Goal: Task Accomplishment & Management: Manage account settings

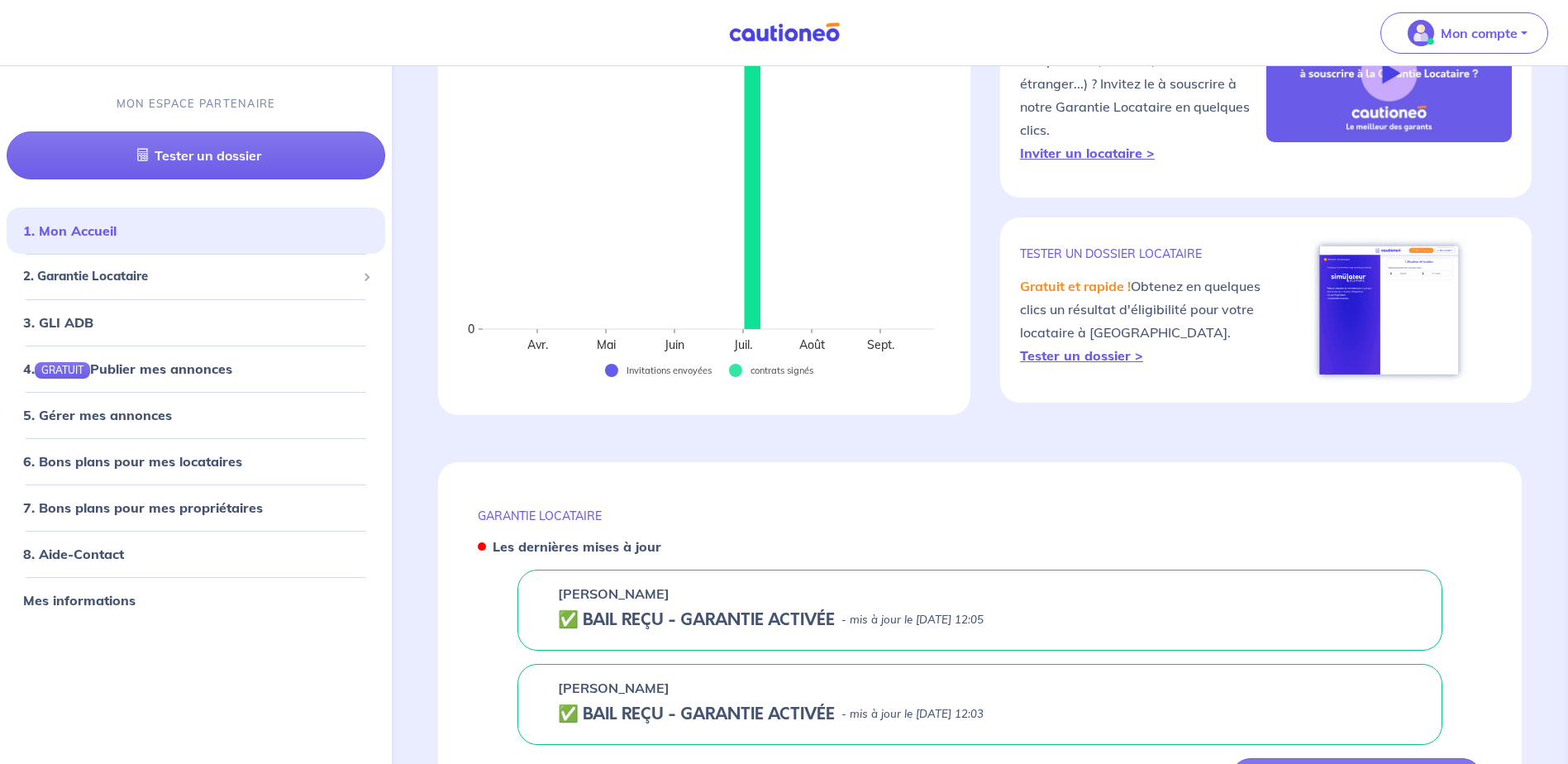
scroll to position [340, 0]
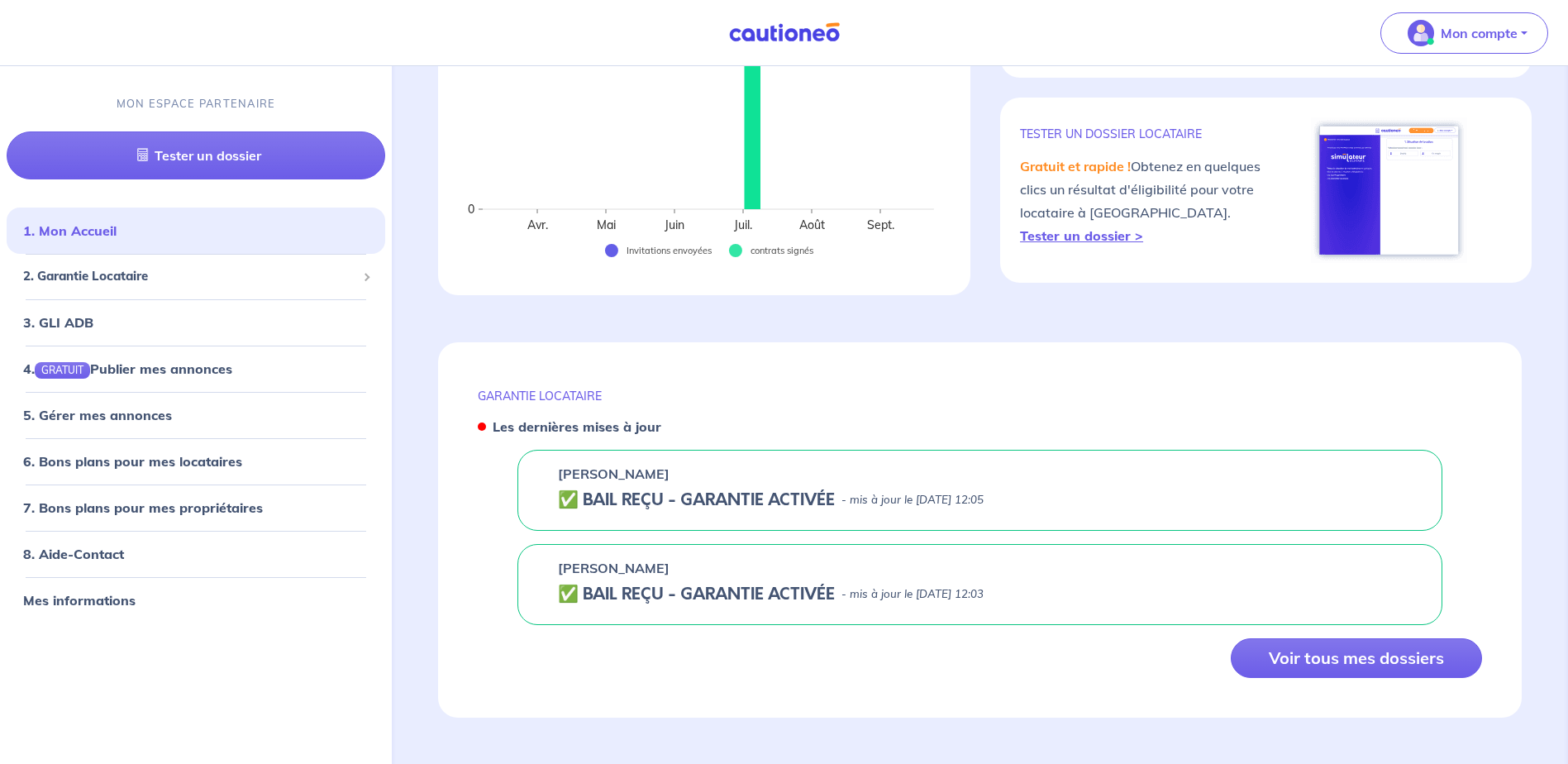
click at [670, 483] on div "[PERSON_NAME]" at bounding box center [979, 474] width 843 height 20
click at [623, 481] on p "[PERSON_NAME]" at bounding box center [613, 474] width 112 height 20
click at [1304, 660] on button "Voir tous mes dossiers" at bounding box center [1355, 658] width 251 height 39
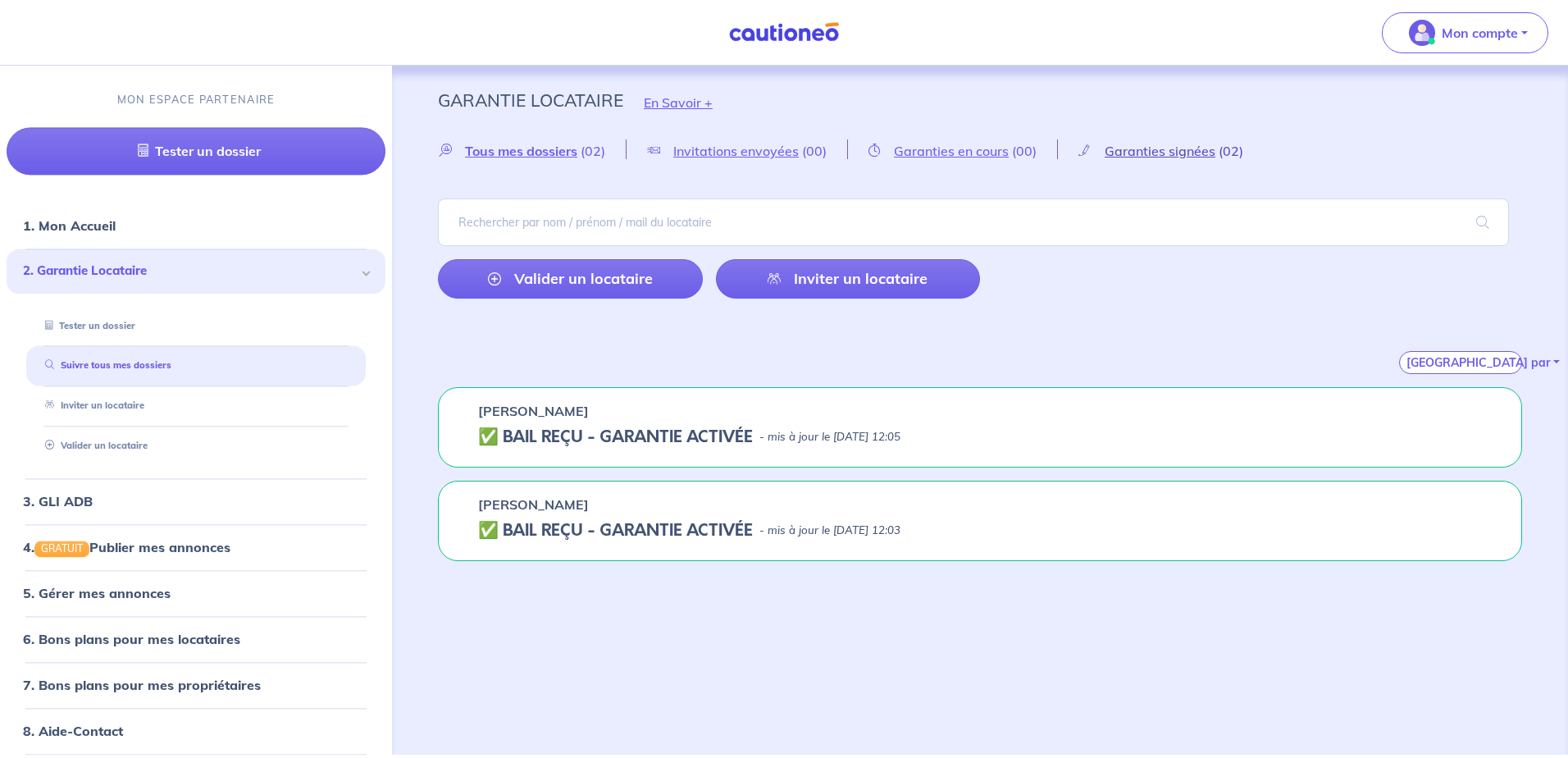
click at [1143, 145] on span "Garanties signées" at bounding box center [1160, 151] width 111 height 16
click at [553, 430] on h5 "✅ BAIL REÇU - GARANTIE ACTIVÉE" at bounding box center [615, 437] width 275 height 20
click at [579, 434] on h5 "✅ BAIL REÇU - GARANTIE ACTIVÉE" at bounding box center [615, 437] width 275 height 20
click at [684, 442] on h5 "✅ BAIL REÇU - GARANTIE ACTIVÉE" at bounding box center [615, 437] width 275 height 20
click at [760, 439] on div "✅ BAIL REÇU - GARANTIE ACTIVÉE - mis à jour le [DATE] 12:05" at bounding box center [980, 437] width 1004 height 20
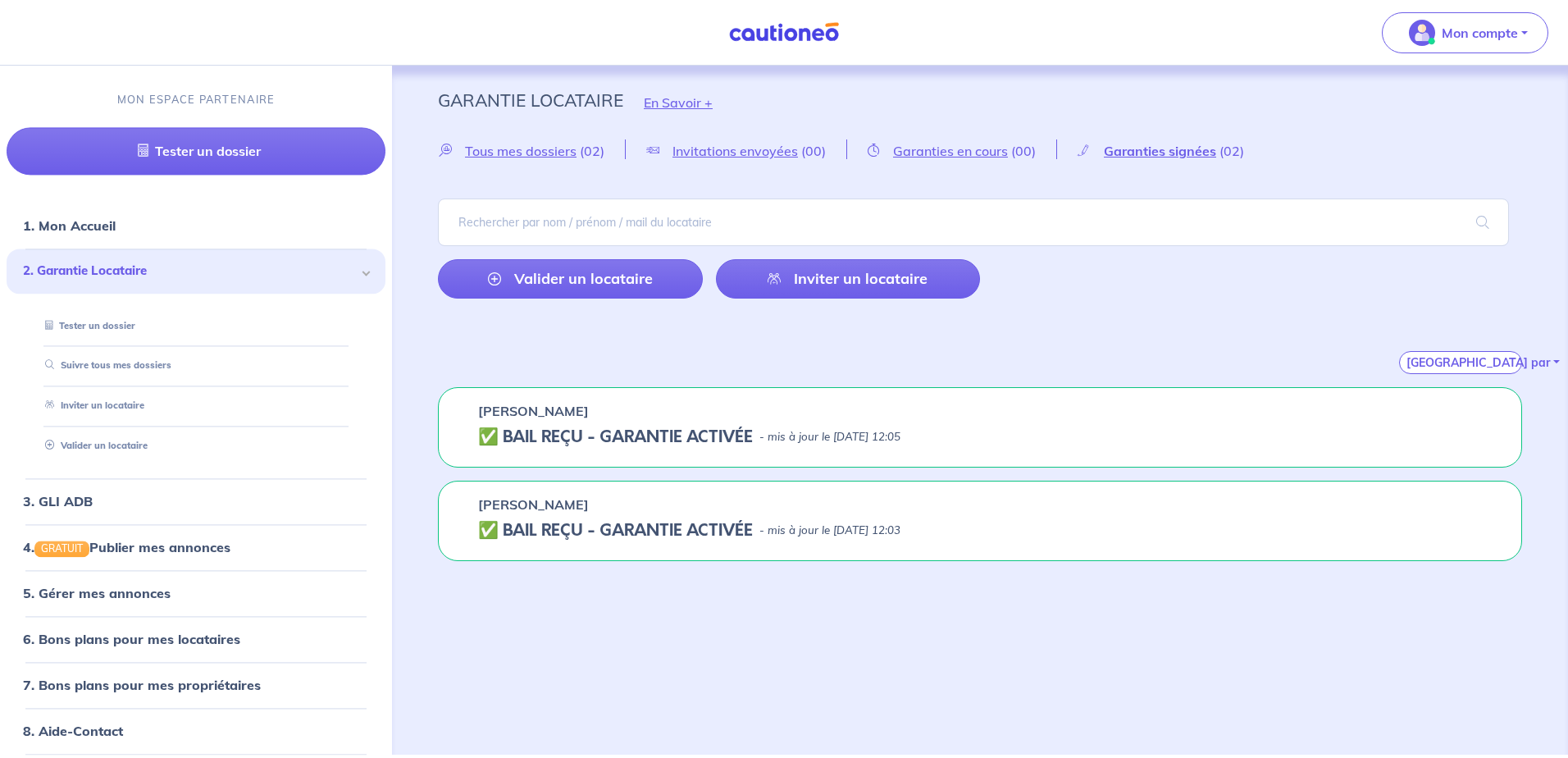
click at [901, 437] on p "- mis à jour le [DATE] 12:05" at bounding box center [829, 437] width 141 height 16
click at [671, 434] on h5 "✅ BAIL REÇU - GARANTIE ACTIVÉE" at bounding box center [615, 437] width 275 height 20
click at [675, 438] on h5 "✅ BAIL REÇU - GARANTIE ACTIVÉE" at bounding box center [615, 437] width 275 height 20
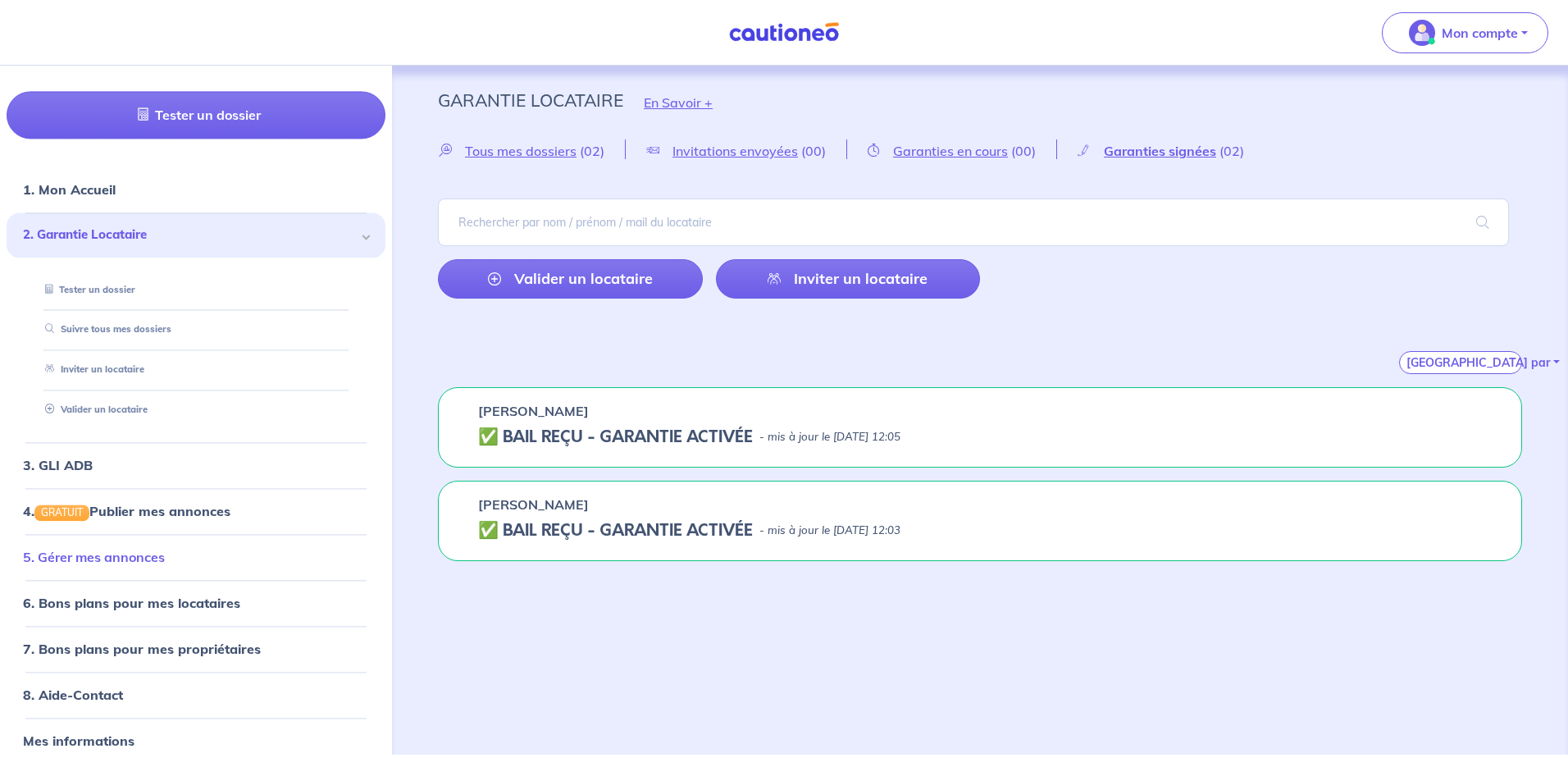
scroll to position [53, 0]
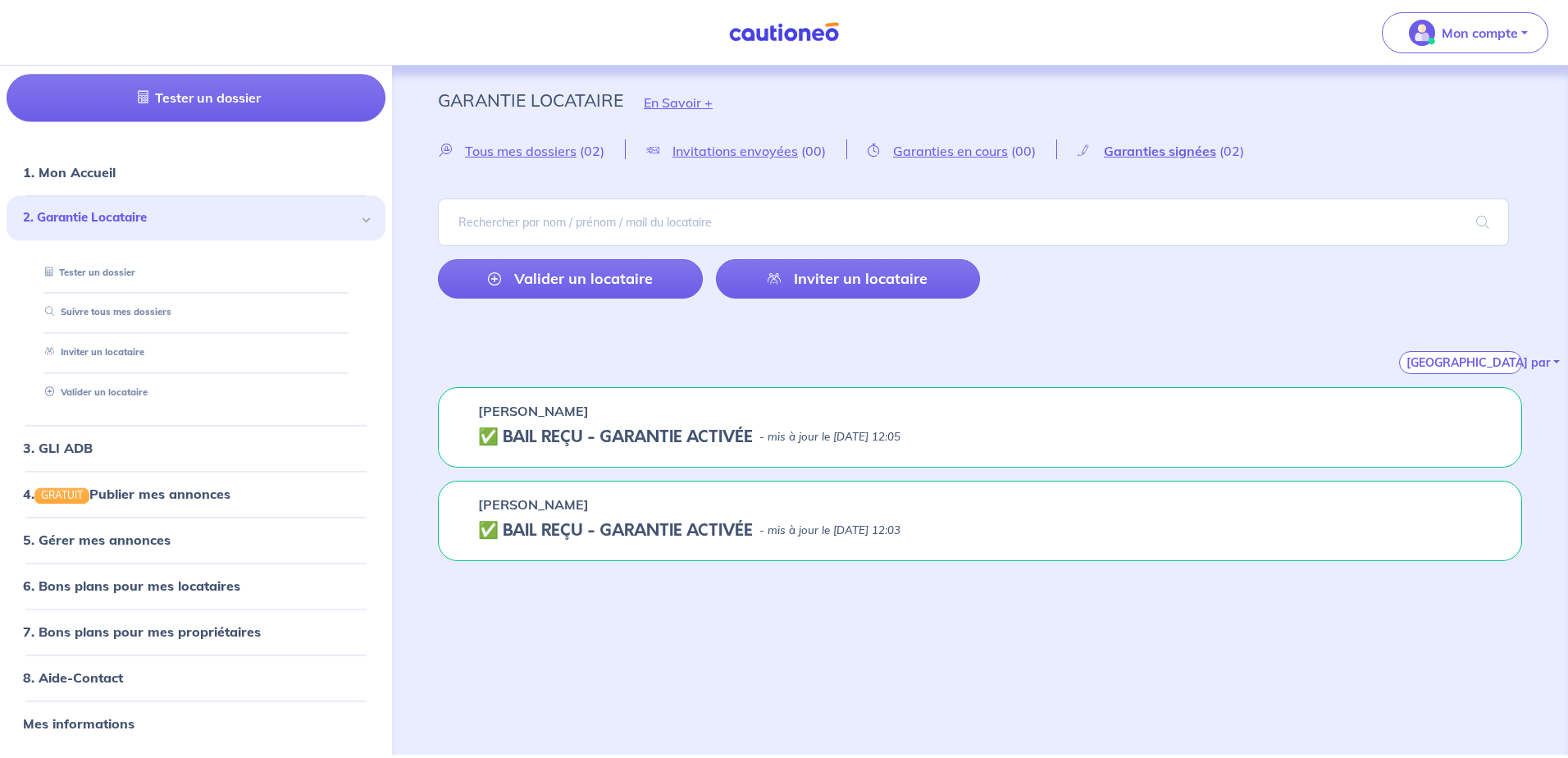
click at [612, 432] on h5 "✅ BAIL REÇU - GARANTIE ACTIVÉE" at bounding box center [615, 437] width 275 height 20
drag, startPoint x: 612, startPoint y: 432, endPoint x: 661, endPoint y: 451, distance: 52.6
click at [661, 451] on div "[PERSON_NAME] ✅ BAIL REÇU - GARANTIE ACTIVÉE - mis à jour le [DATE] 12:05" at bounding box center [980, 427] width 1085 height 81
click at [1123, 152] on span "Garanties signées" at bounding box center [1160, 151] width 113 height 16
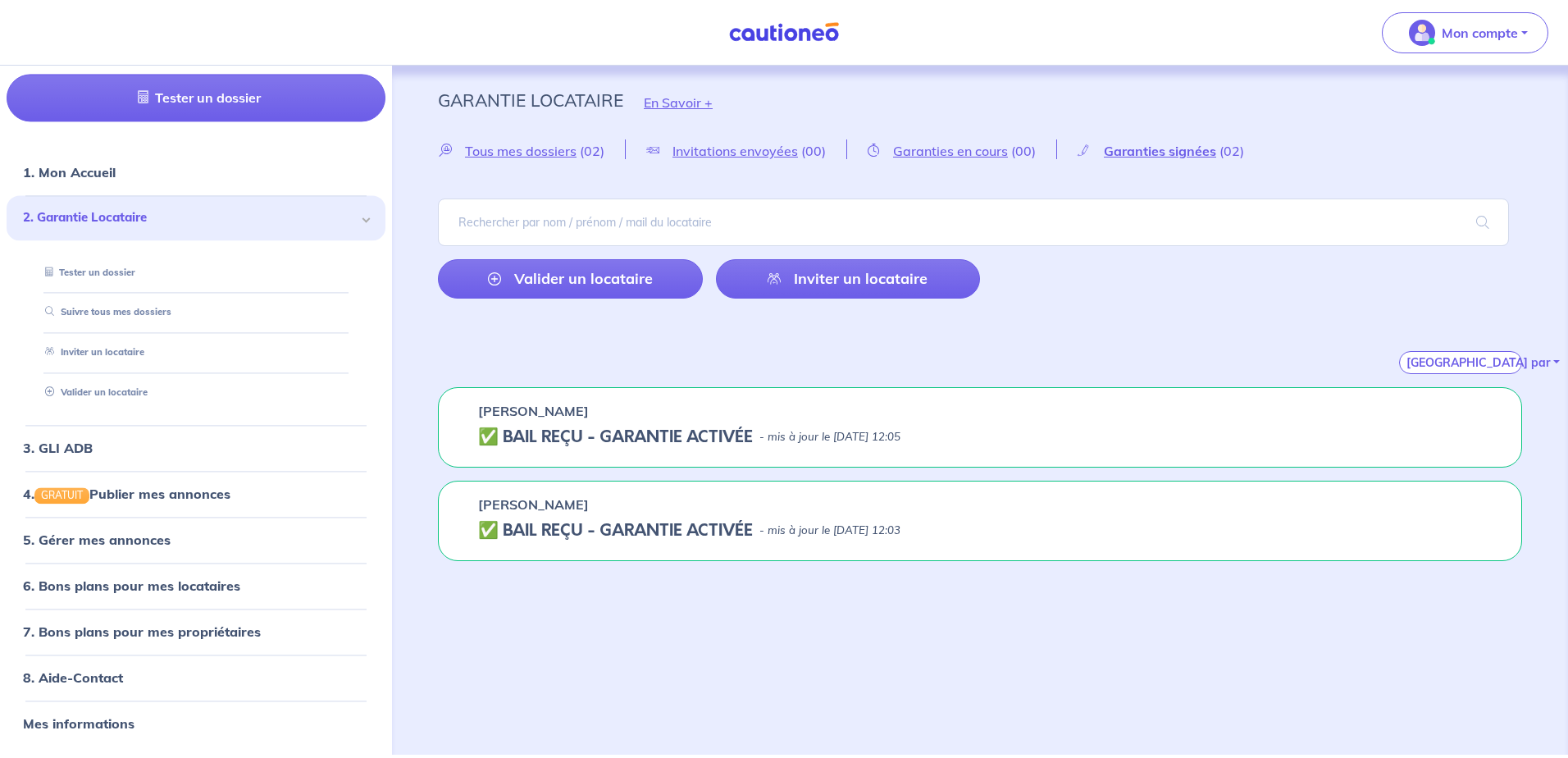
click at [812, 457] on div "[PERSON_NAME] ✅ BAIL REÇU - GARANTIE ACTIVÉE - mis à jour le [DATE] 12:05" at bounding box center [980, 427] width 1085 height 81
click at [806, 453] on div "[PERSON_NAME] ✅ BAIL REÇU - GARANTIE ACTIVÉE - mis à jour le [DATE] 12:05" at bounding box center [980, 427] width 1085 height 81
click at [626, 449] on div "[PERSON_NAME] ✅ BAIL REÇU - GARANTIE ACTIVÉE - mis à jour le [DATE] 12:05" at bounding box center [980, 427] width 1085 height 81
click at [145, 307] on link "Suivre tous mes dossiers" at bounding box center [104, 312] width 131 height 12
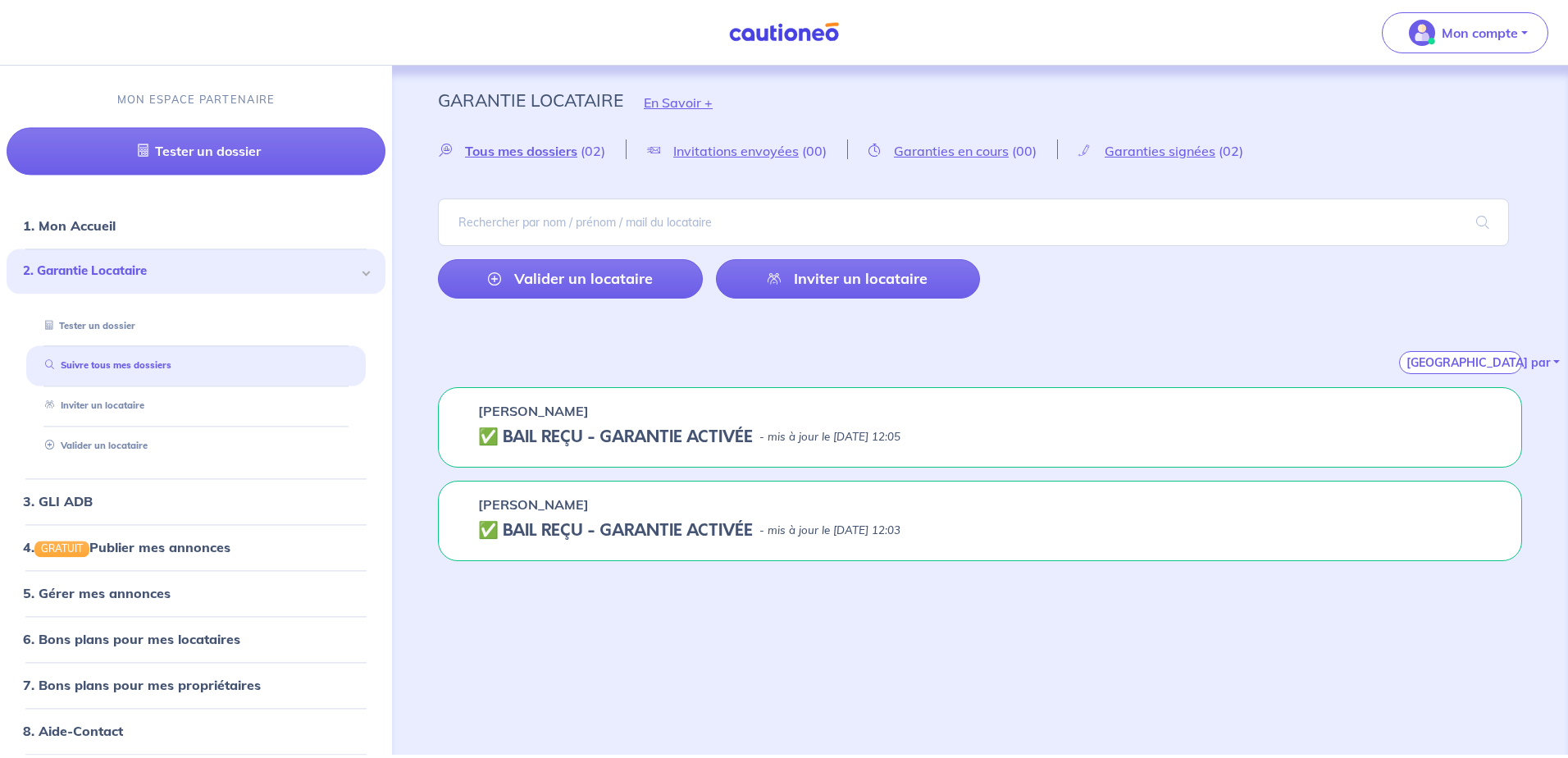
click at [617, 417] on div "[PERSON_NAME]" at bounding box center [980, 410] width 1004 height 20
click at [710, 427] on h5 "✅ BAIL REÇU - GARANTIE ACTIVÉE" at bounding box center [615, 437] width 275 height 20
click at [665, 440] on h5 "✅ BAIL REÇU - GARANTIE ACTIVÉE" at bounding box center [615, 437] width 275 height 20
drag, startPoint x: 665, startPoint y: 440, endPoint x: 1007, endPoint y: 442, distance: 342.0
click at [1007, 442] on div "✅ BAIL REÇU - GARANTIE ACTIVÉE - mis à jour le [DATE] 12:05" at bounding box center [980, 437] width 1004 height 20
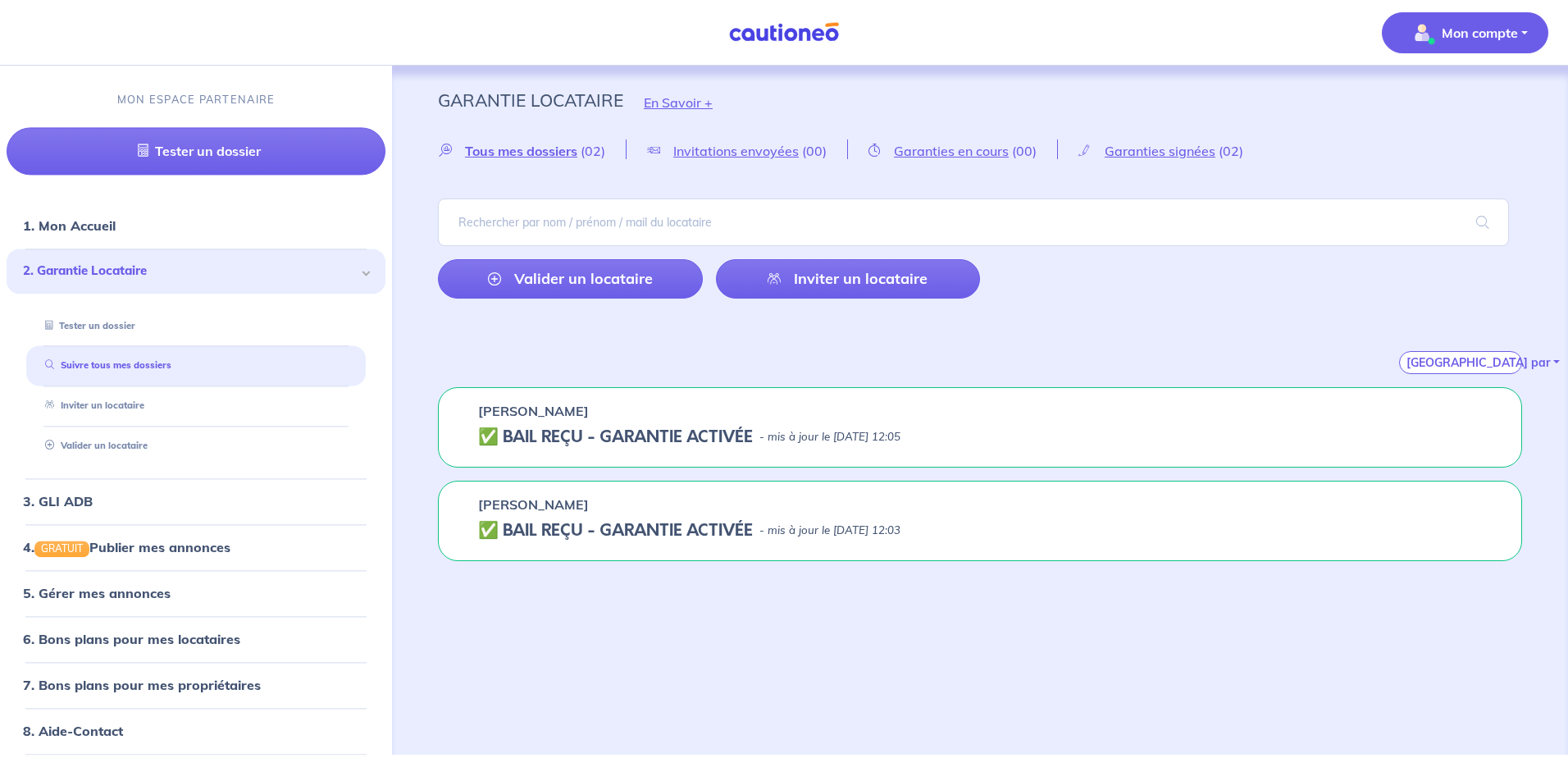
click at [1469, 27] on p "Mon compte" at bounding box center [1480, 33] width 76 height 20
drag, startPoint x: 1431, startPoint y: 134, endPoint x: 1053, endPoint y: 40, distance: 389.5
click at [1430, 134] on link "Me déconnecter" at bounding box center [1448, 141] width 132 height 27
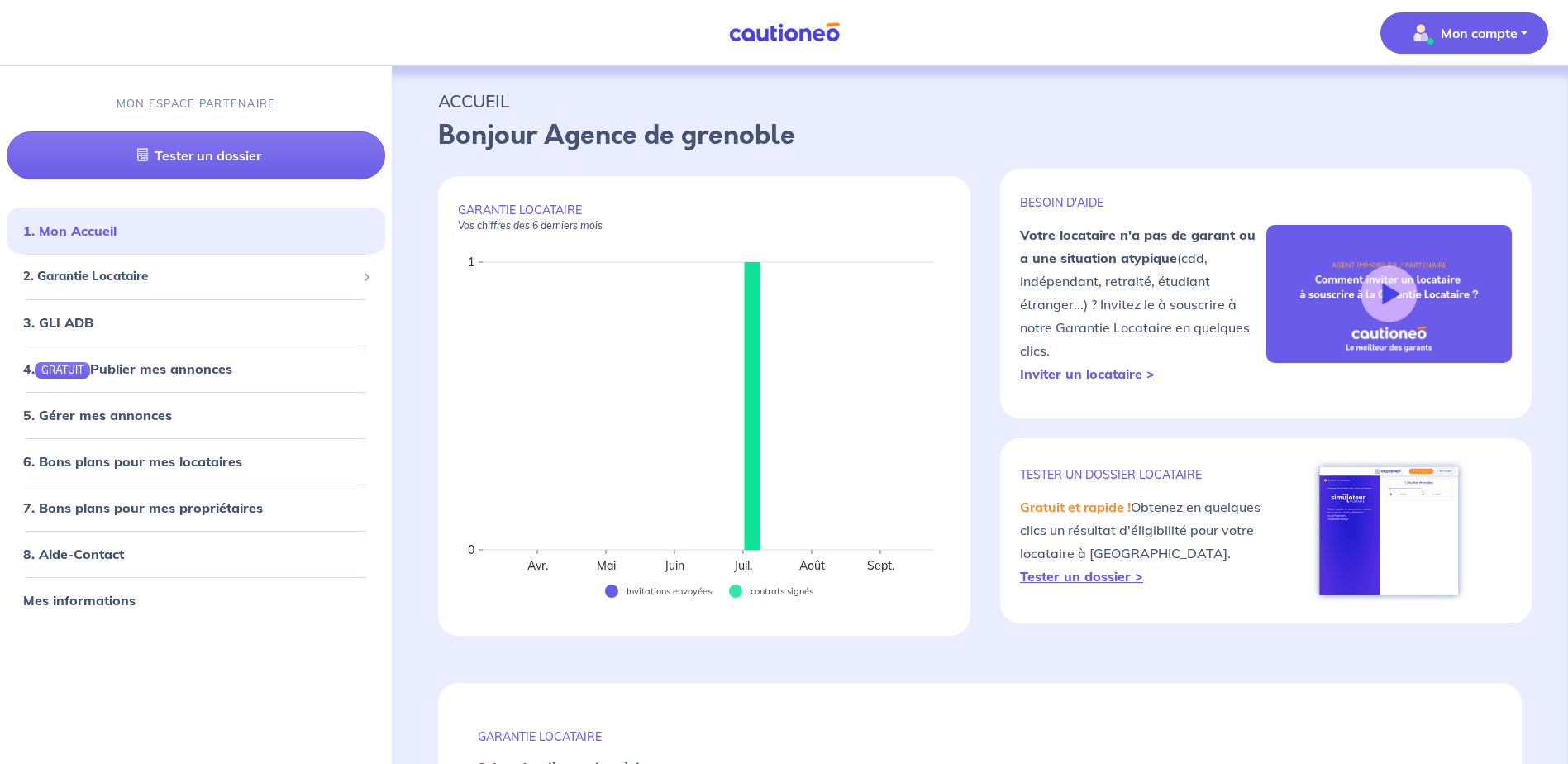
click at [1430, 45] on img "button" at bounding box center [1421, 33] width 27 height 27
click at [1405, 147] on link "Me déconnecter" at bounding box center [1447, 142] width 133 height 27
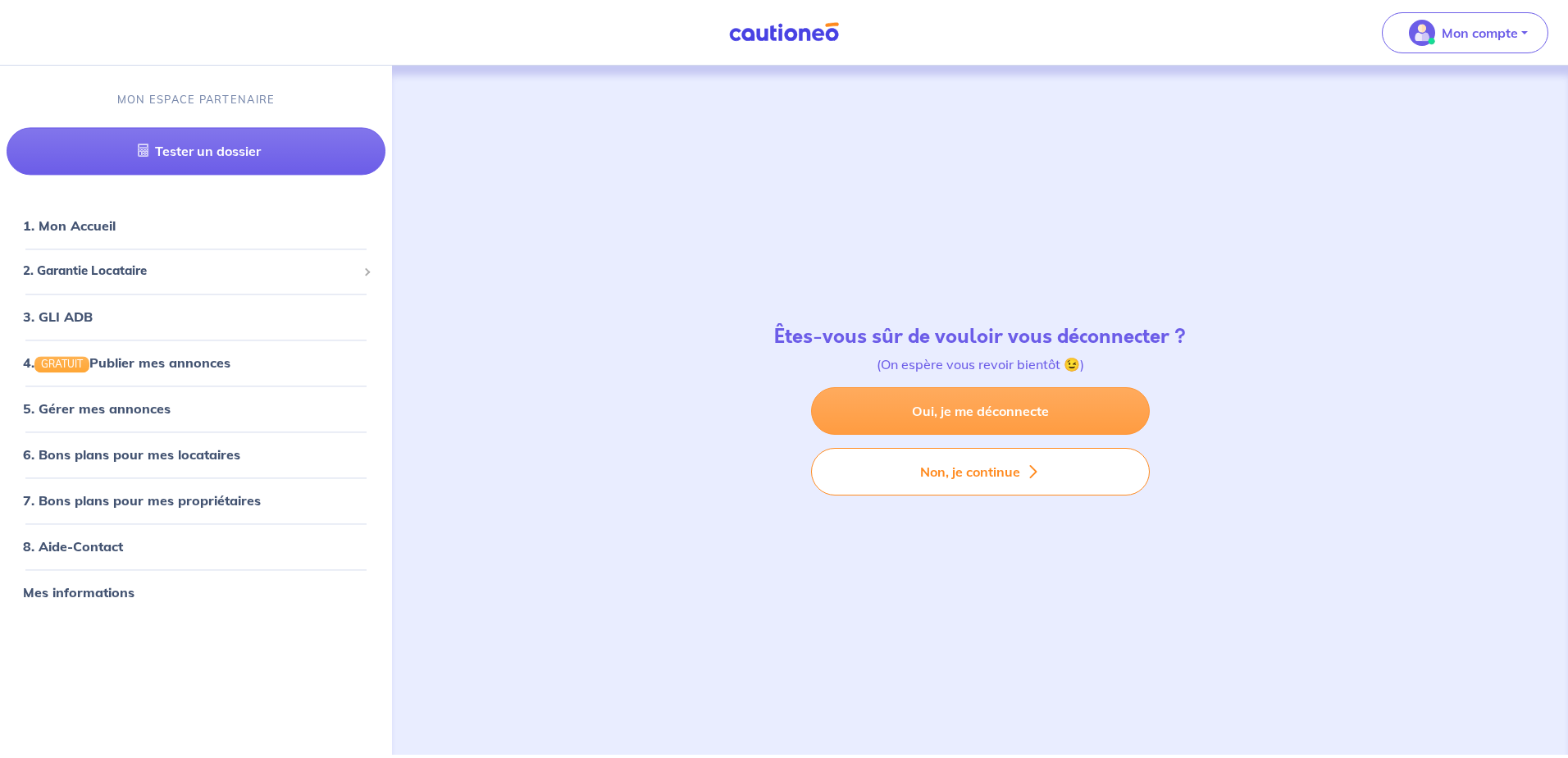
click at [969, 420] on link "Oui, je me déconnecte" at bounding box center [981, 411] width 339 height 48
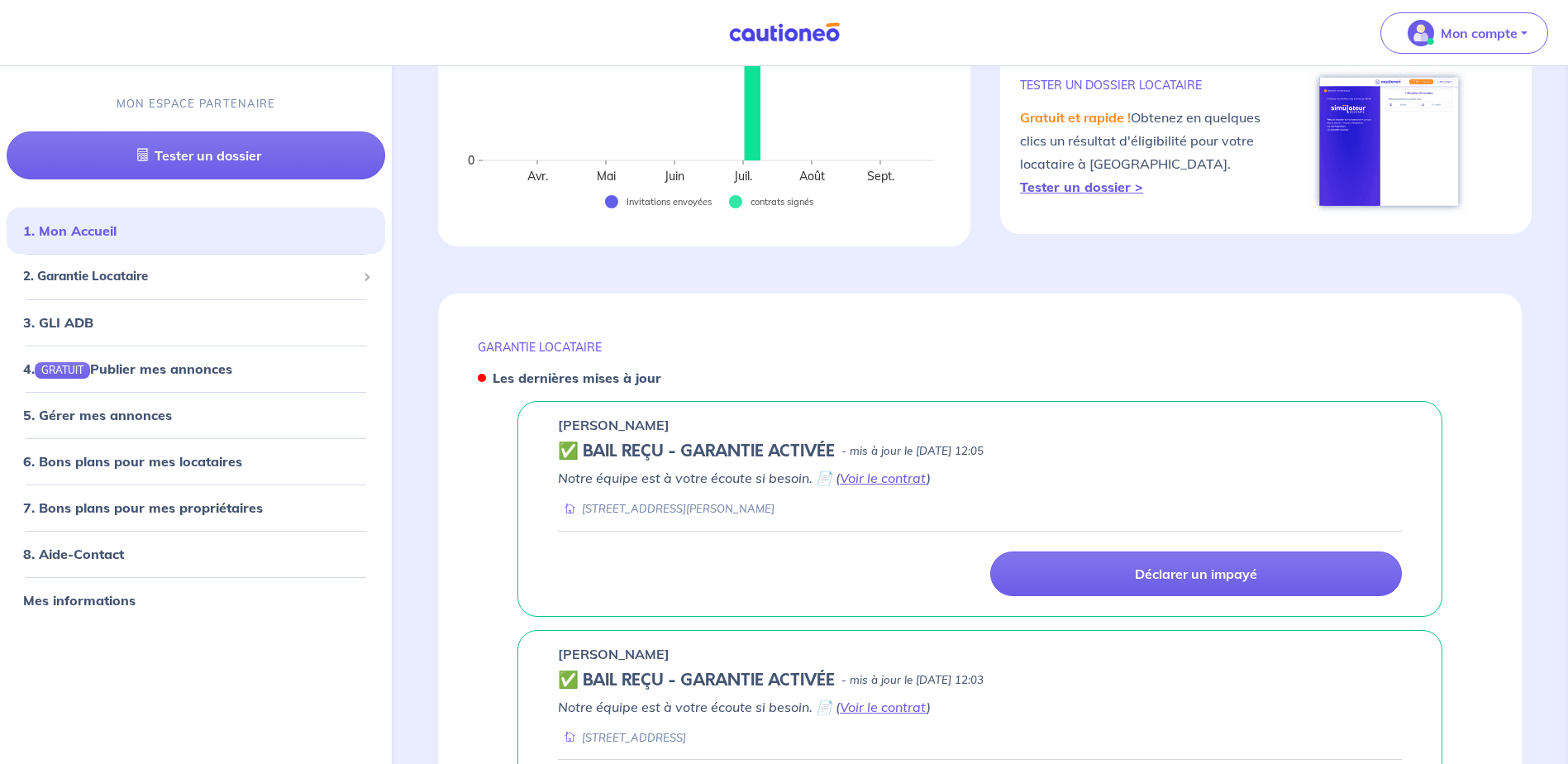
scroll to position [389, 0]
click at [692, 548] on div "Déclarer un impayé" at bounding box center [979, 564] width 843 height 65
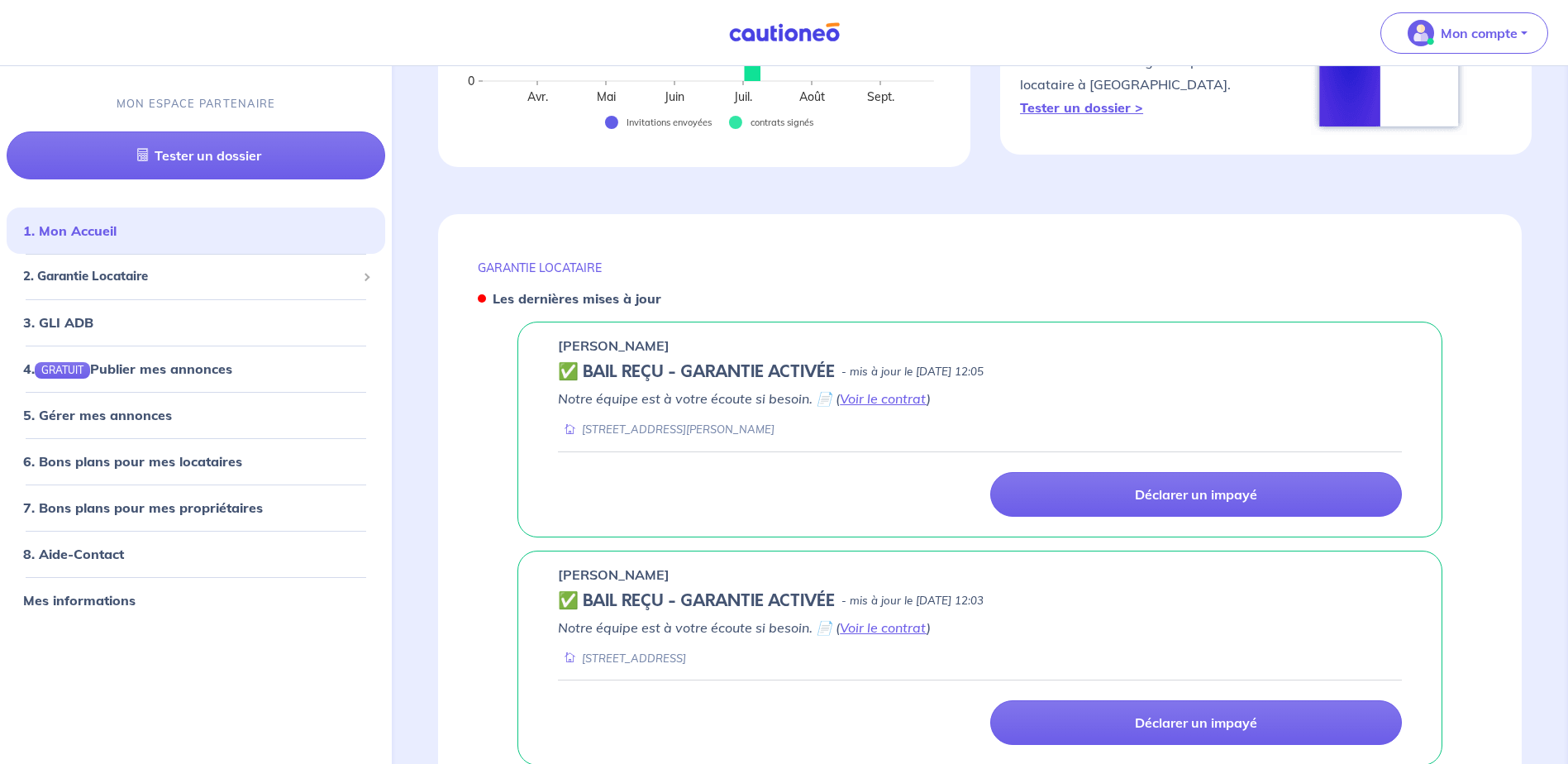
scroll to position [609, 0]
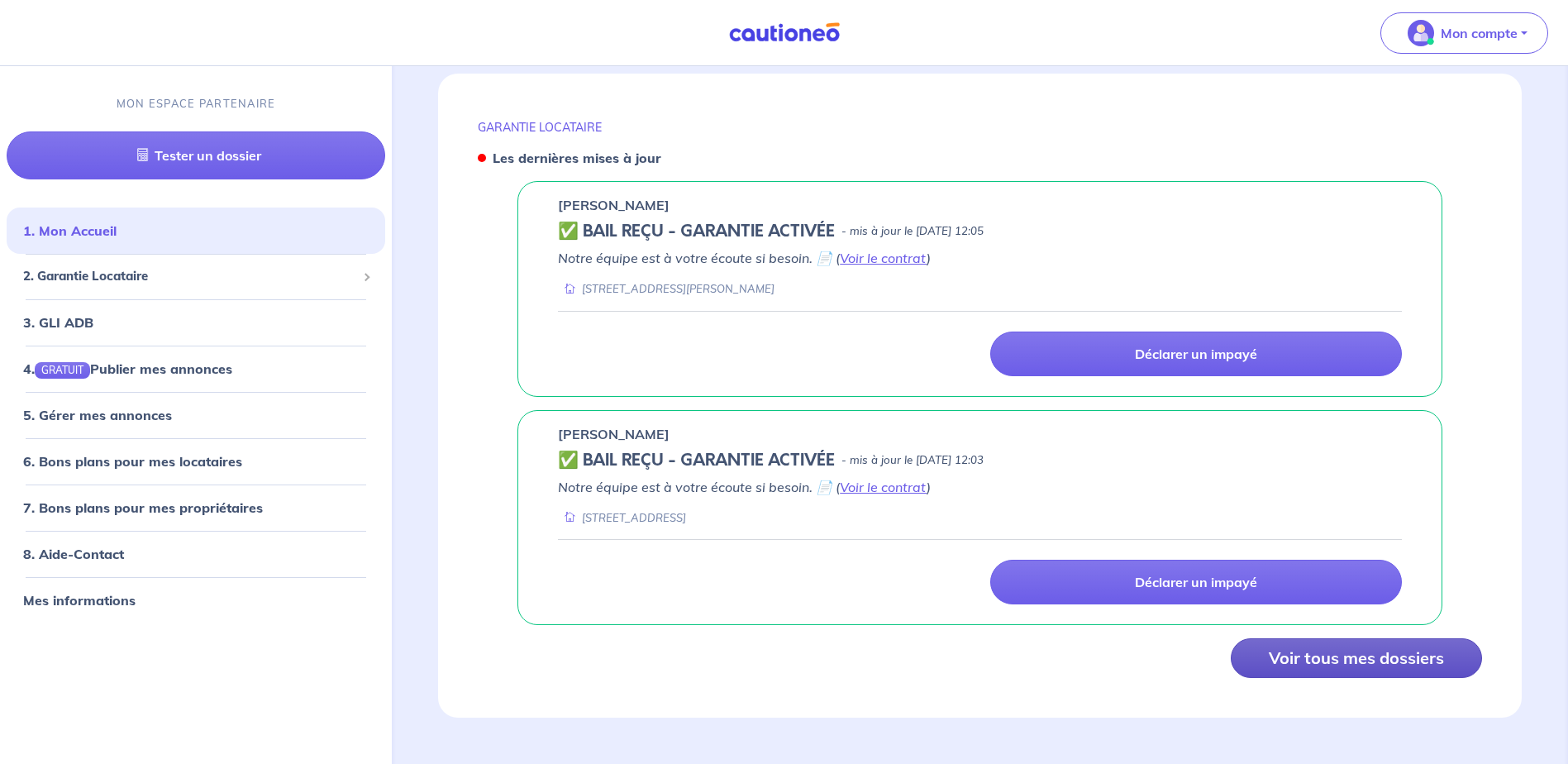
click at [1363, 655] on button "Voir tous mes dossiers" at bounding box center [1355, 658] width 251 height 39
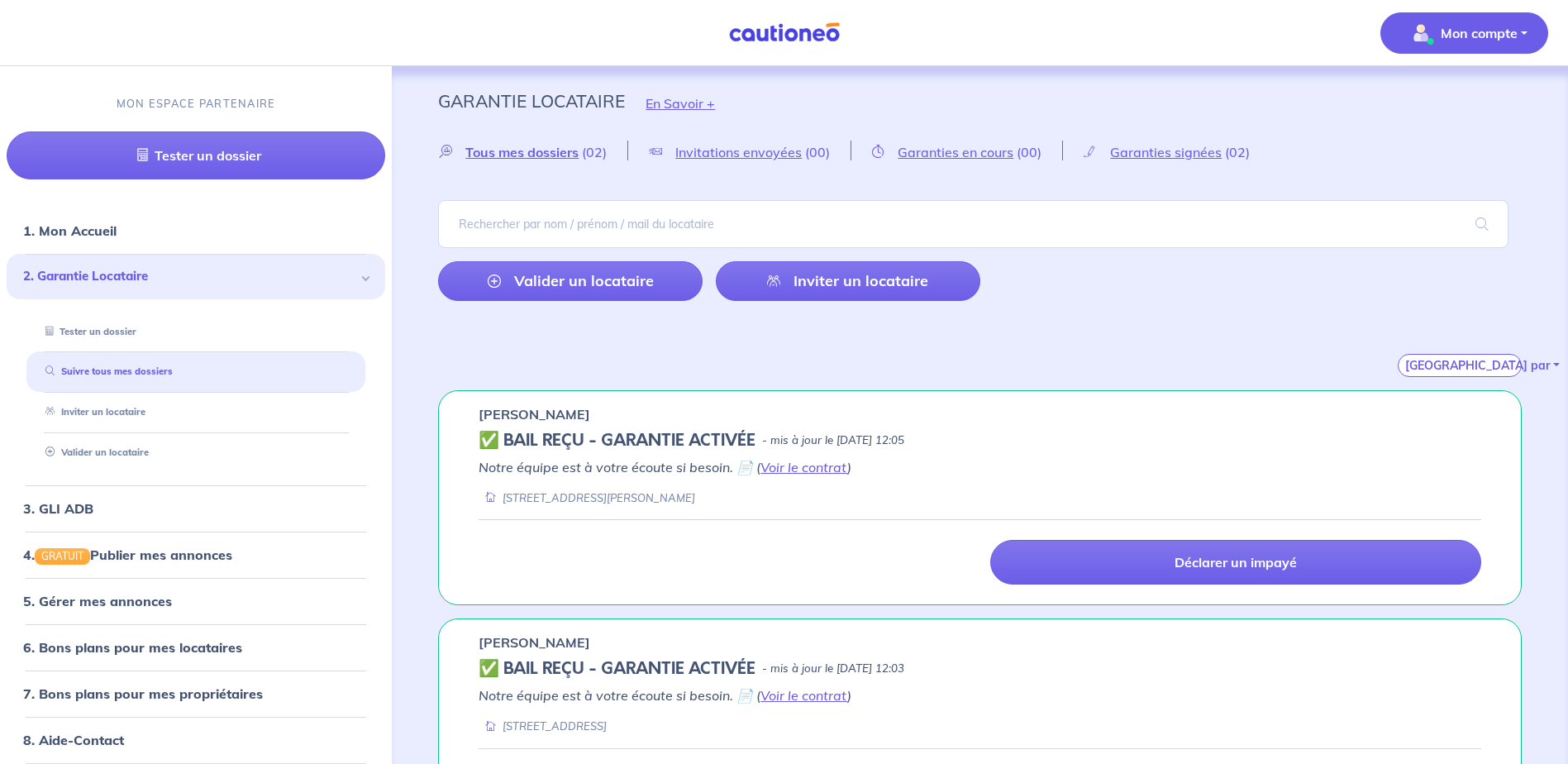
click at [1462, 48] on button "Mon compte" at bounding box center [1464, 33] width 168 height 41
click at [1327, 115] on div "Garantie Locataire En Savoir +" at bounding box center [979, 103] width 1162 height 74
click at [1503, 25] on p "Mon compte" at bounding box center [1479, 33] width 77 height 20
click at [1456, 144] on link "Me déconnecter" at bounding box center [1447, 142] width 133 height 27
